Goal: Task Accomplishment & Management: Manage account settings

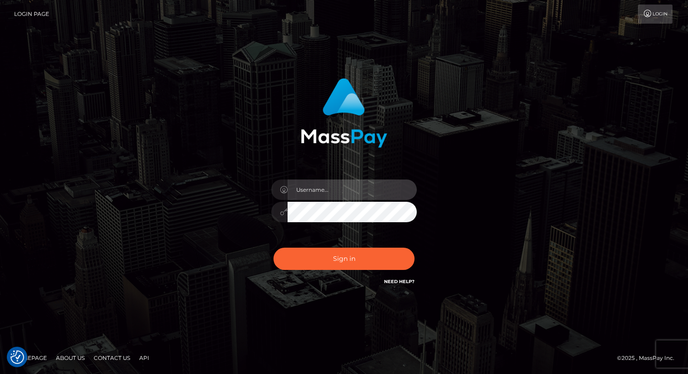
click at [318, 186] on input "text" at bounding box center [352, 190] width 129 height 20
type input "[DOMAIN_NAME]"
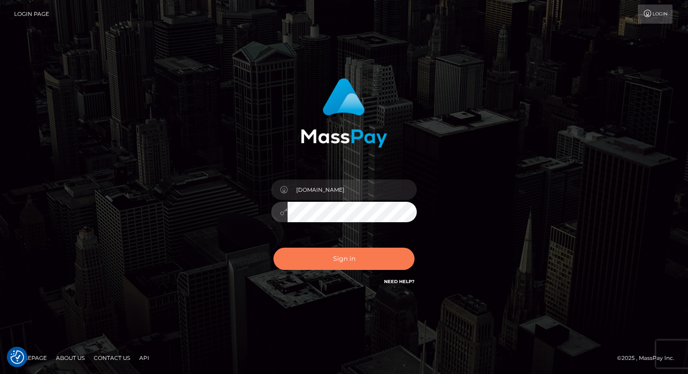
click at [298, 257] on button "Sign in" at bounding box center [343, 259] width 141 height 22
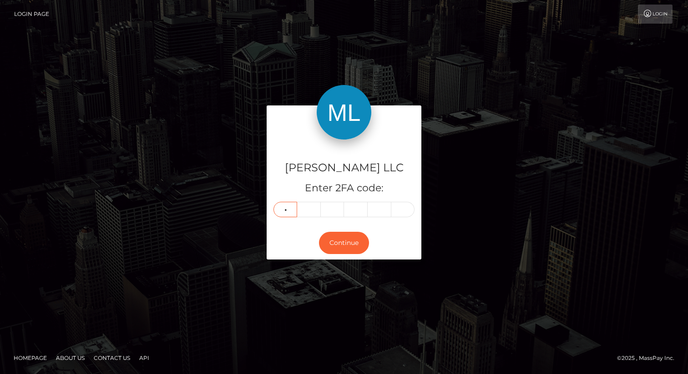
type input "4"
type input "8"
type input "4"
type input "9"
type input "5"
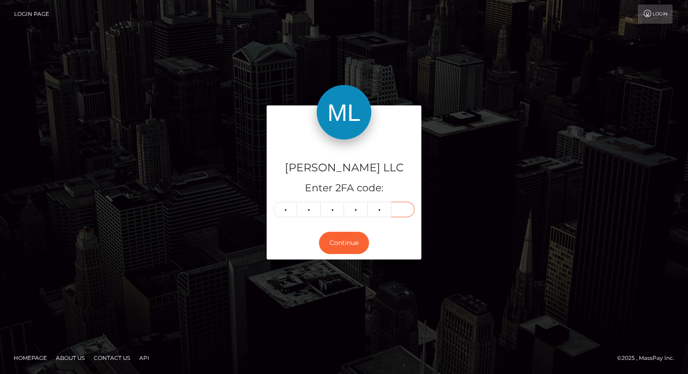
type input "0"
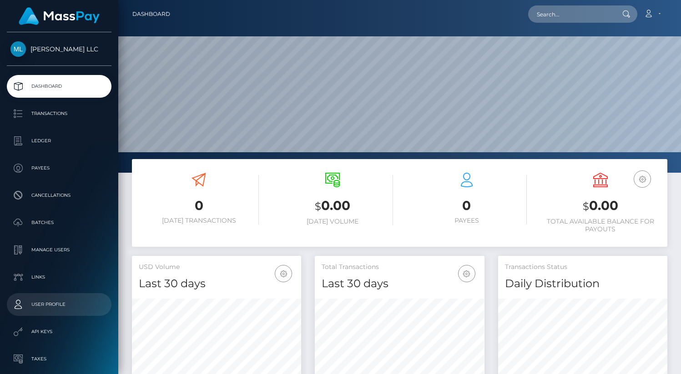
scroll to position [71, 0]
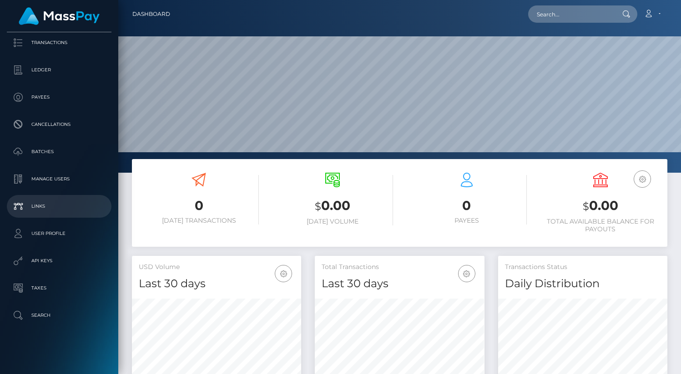
click at [60, 210] on p "Links" at bounding box center [58, 207] width 97 height 14
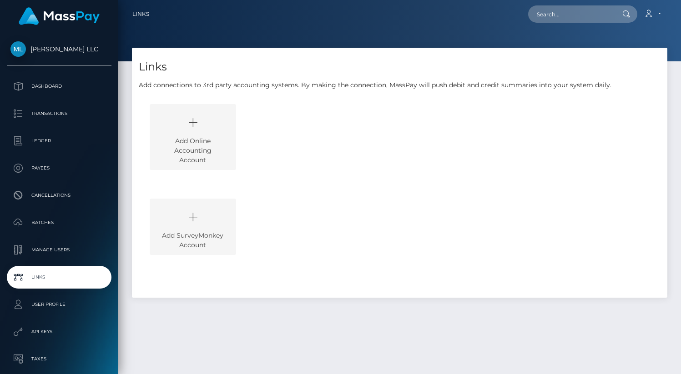
click at [21, 47] on span "[PERSON_NAME] LLC" at bounding box center [59, 49] width 105 height 8
click at [49, 86] on p "Dashboard" at bounding box center [58, 87] width 97 height 14
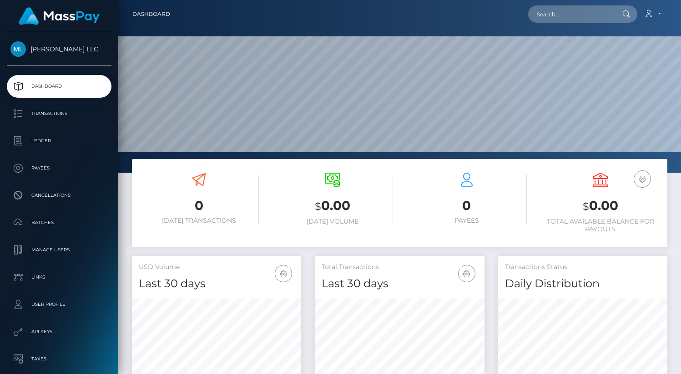
scroll to position [161, 169]
click at [656, 17] on link "Account" at bounding box center [652, 14] width 27 height 19
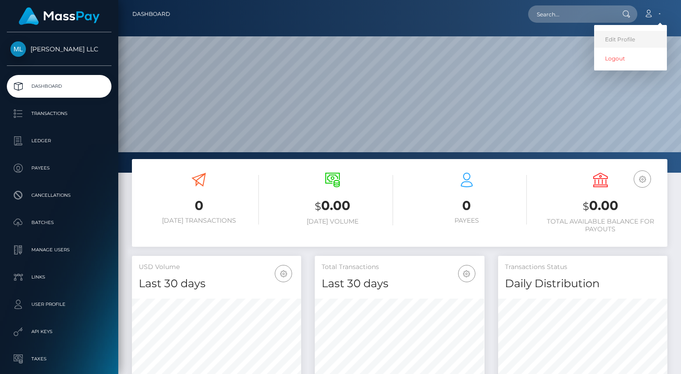
click at [629, 37] on link "Edit Profile" at bounding box center [630, 39] width 73 height 17
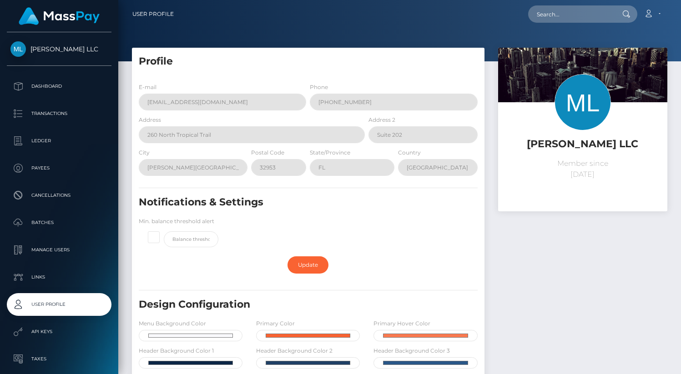
click at [567, 118] on img at bounding box center [583, 102] width 56 height 56
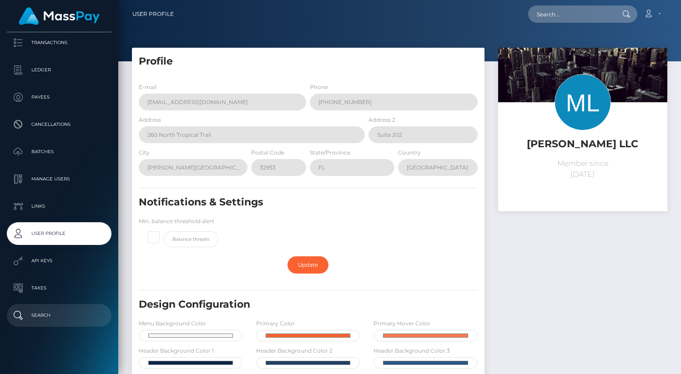
click at [38, 322] on p "Search" at bounding box center [58, 316] width 97 height 14
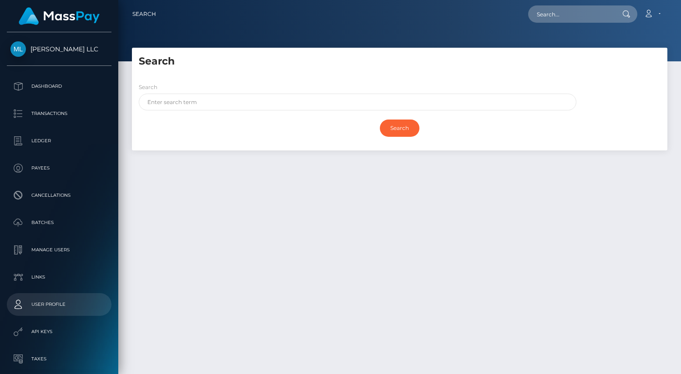
click at [53, 303] on p "User Profile" at bounding box center [58, 305] width 97 height 14
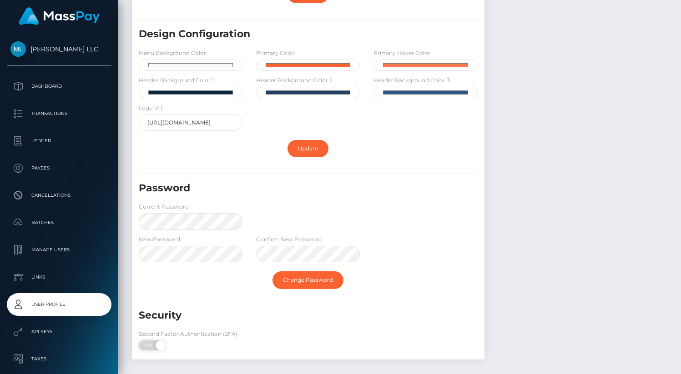
scroll to position [312, 0]
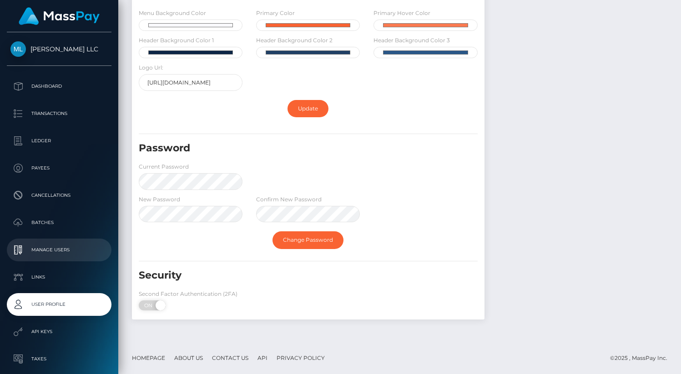
click at [53, 251] on p "Manage Users" at bounding box center [58, 250] width 97 height 14
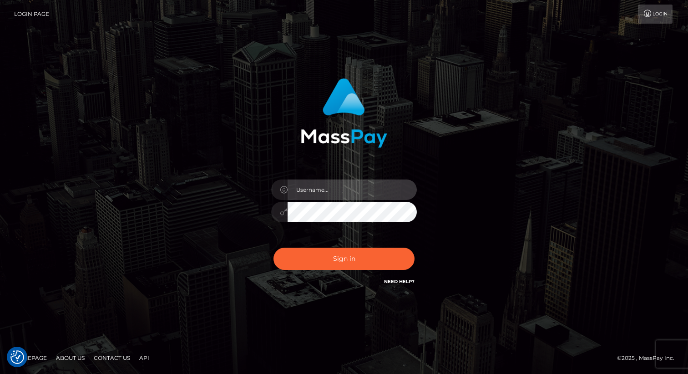
click at [328, 186] on input "text" at bounding box center [352, 190] width 129 height 20
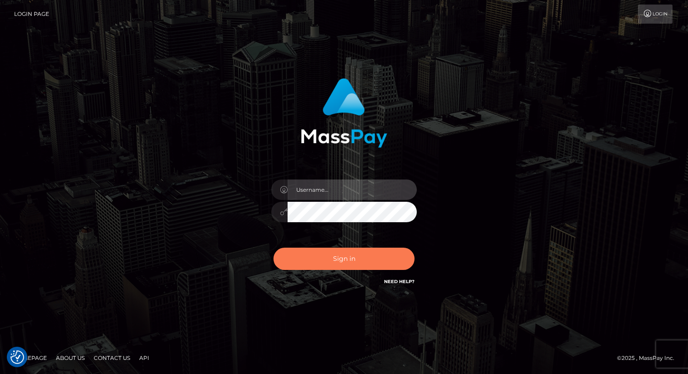
type input "[DOMAIN_NAME]"
click at [328, 262] on button "Sign in" at bounding box center [343, 259] width 141 height 22
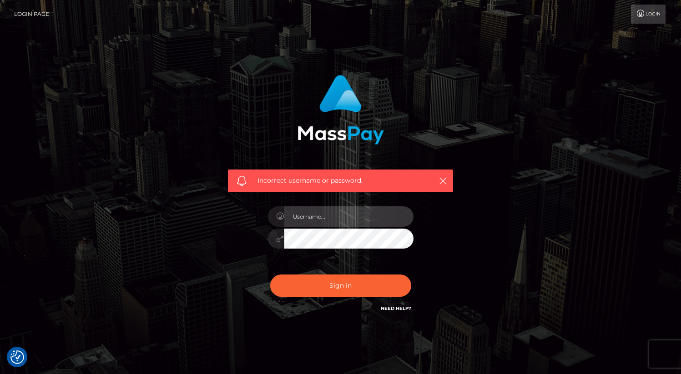
click at [315, 222] on input "text" at bounding box center [348, 217] width 129 height 20
type input "taylar.live"
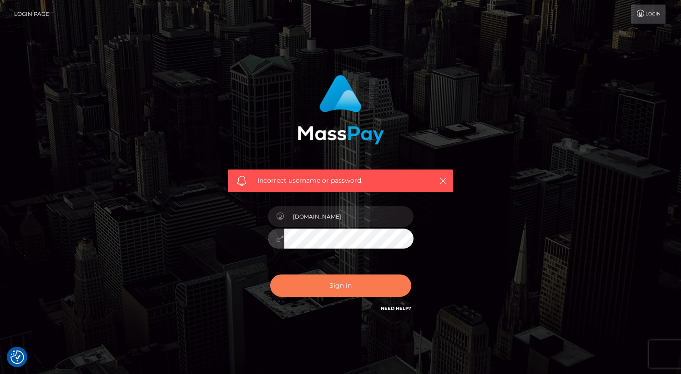
click at [310, 292] on button "Sign in" at bounding box center [340, 286] width 141 height 22
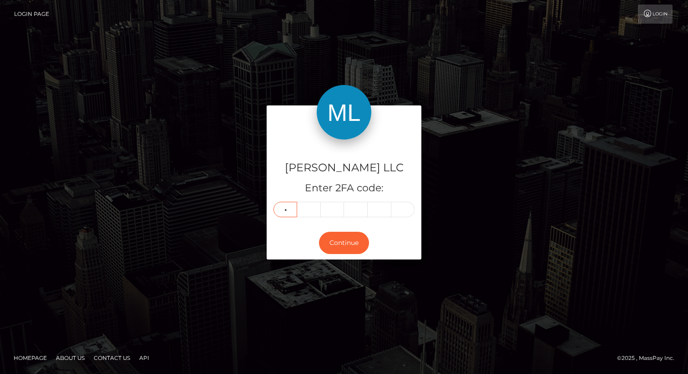
type input "4"
type input "0"
type input "9"
type input "4"
type input "6"
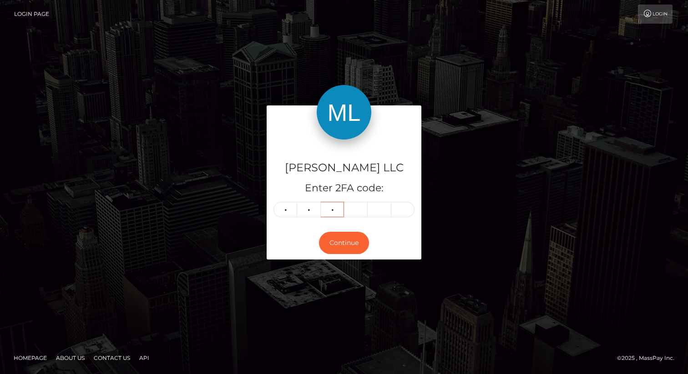
type input "9"
type input "4"
type input "6"
type input "8"
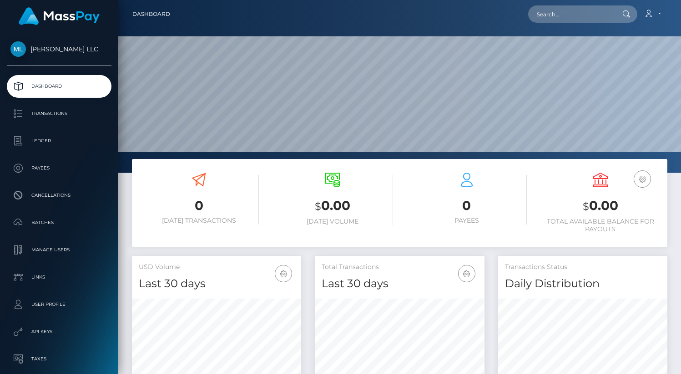
click at [44, 51] on span "[PERSON_NAME] LLC" at bounding box center [59, 49] width 105 height 8
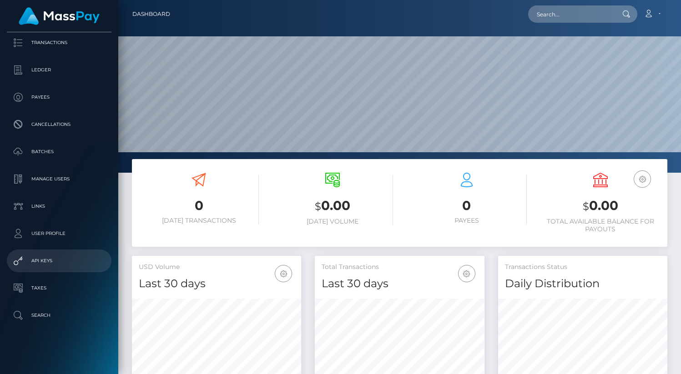
click at [50, 260] on p "API Keys" at bounding box center [58, 261] width 97 height 14
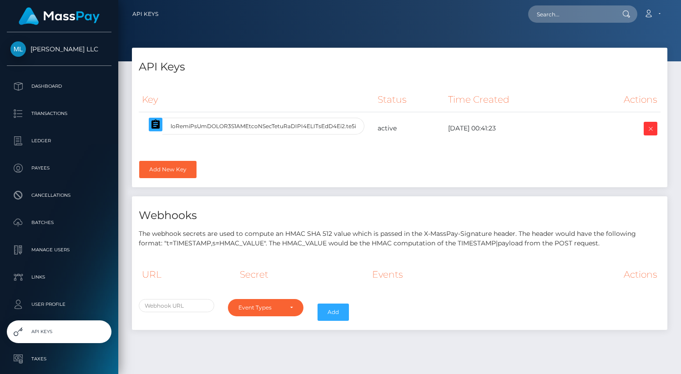
select select
click at [73, 299] on p "User Profile" at bounding box center [58, 305] width 97 height 14
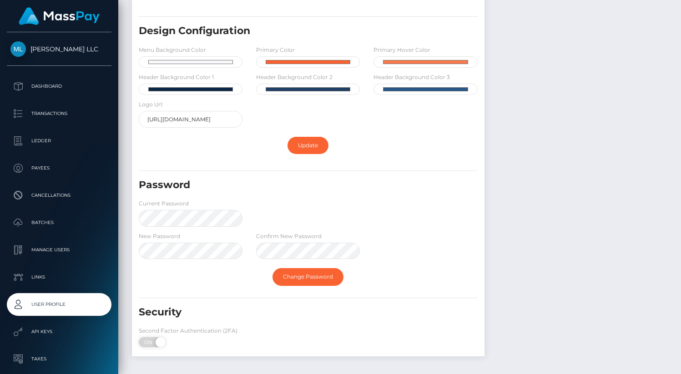
scroll to position [312, 0]
